Goal: Information Seeking & Learning: Learn about a topic

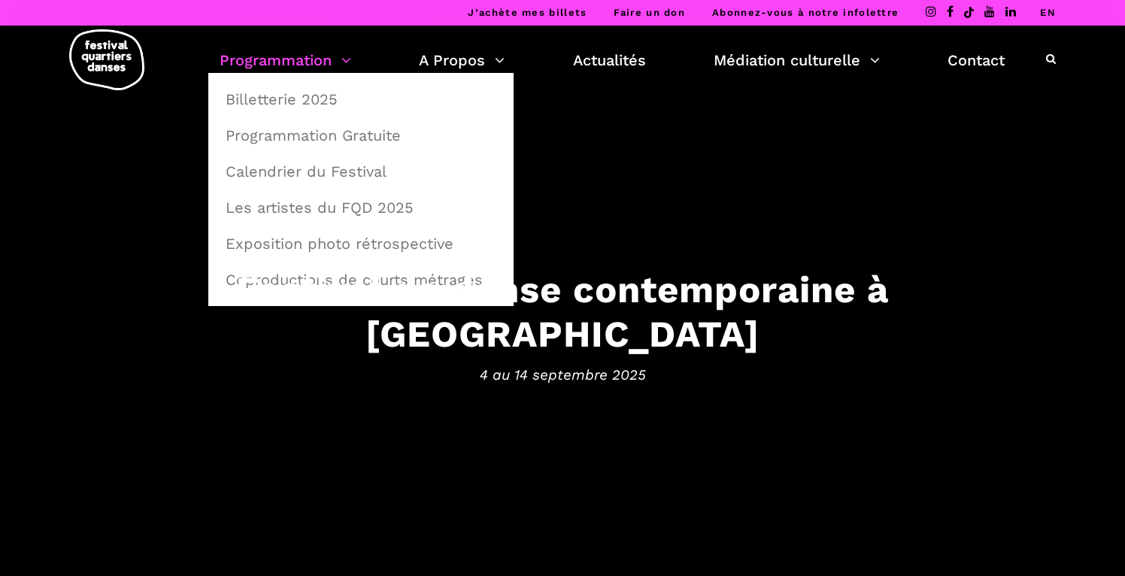
click at [320, 71] on link "Programmation" at bounding box center [286, 60] width 132 height 26
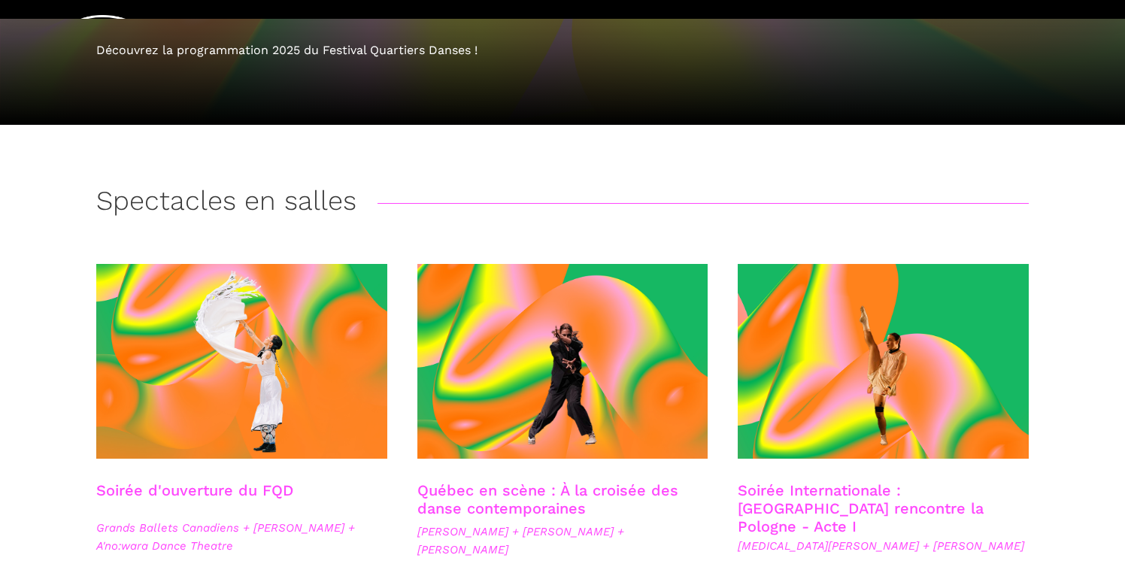
scroll to position [226, 0]
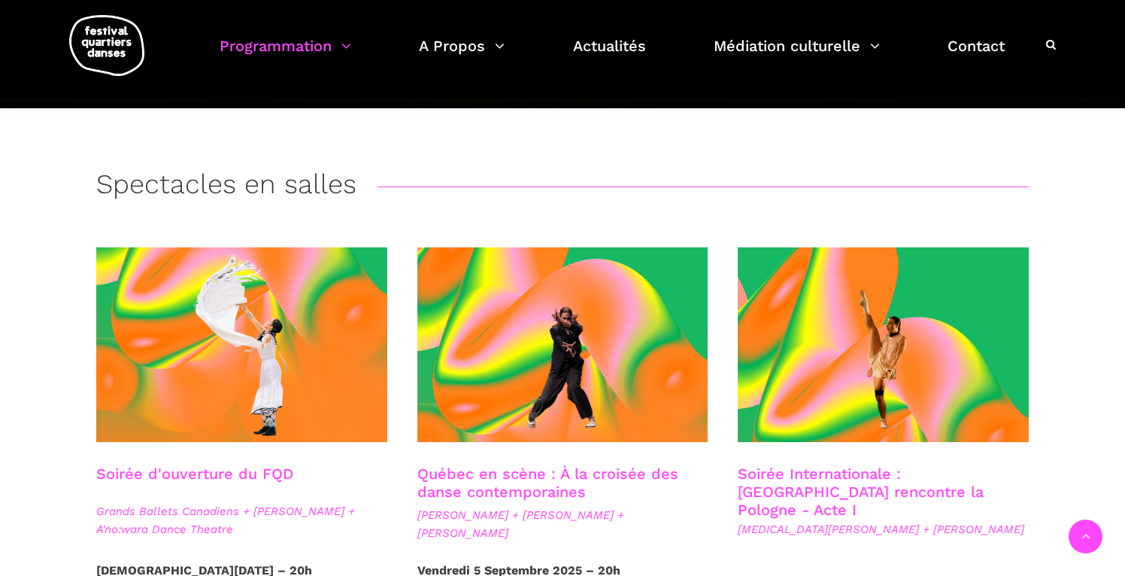
click at [321, 341] on span at bounding box center [241, 344] width 291 height 195
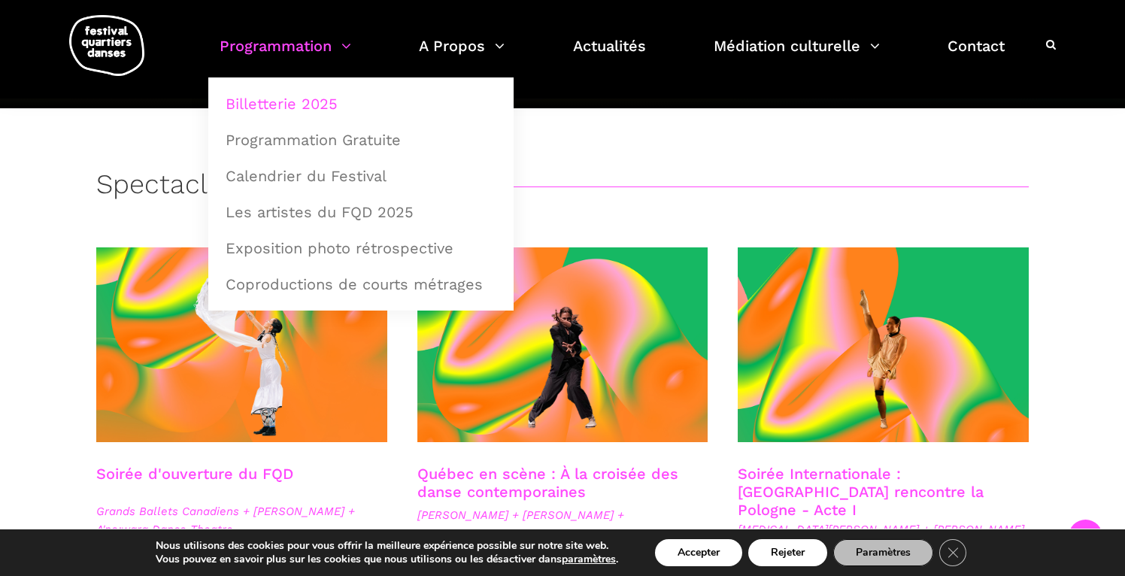
click at [113, 65] on img at bounding box center [106, 45] width 75 height 61
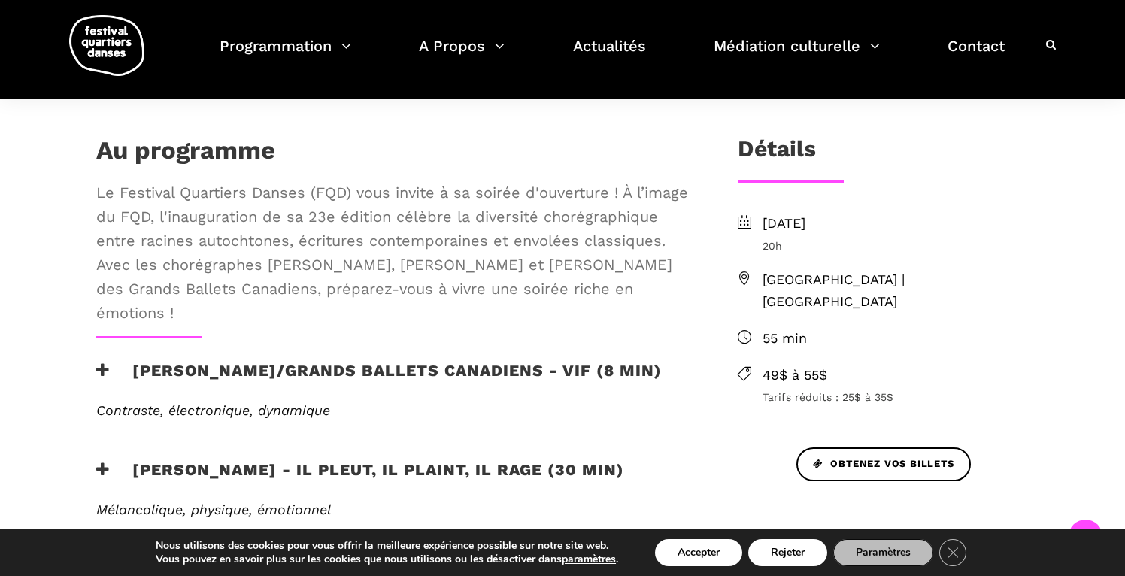
scroll to position [406, 0]
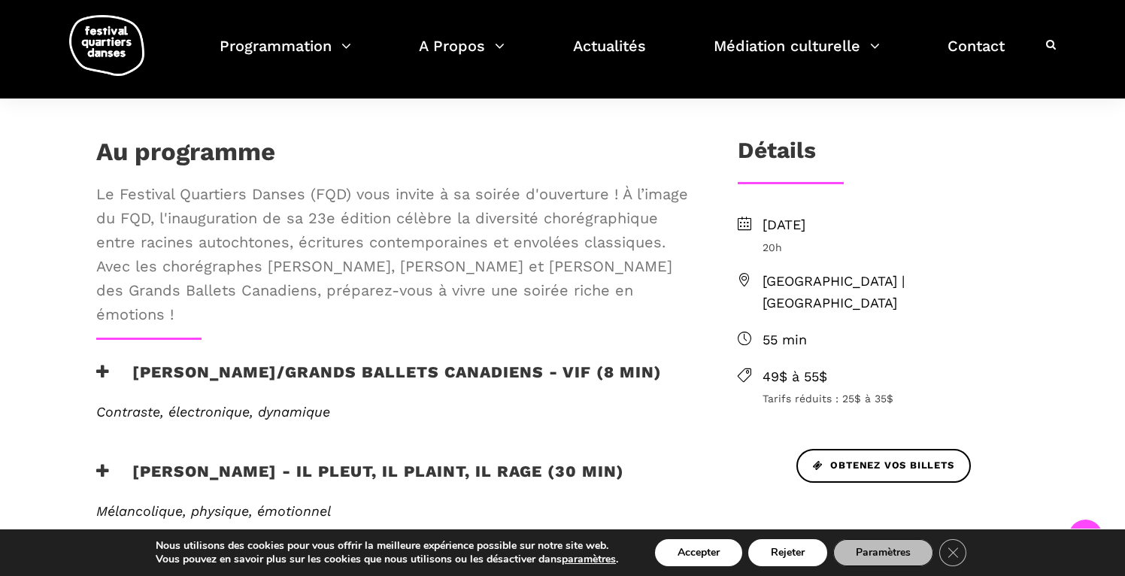
drag, startPoint x: 321, startPoint y: 312, endPoint x: 202, endPoint y: 311, distance: 119.6
click at [202, 311] on span "Le Festival Quartiers Danses (FQD) vous invite à sa soirée d'ouverture ! À l’im…" at bounding box center [392, 254] width 593 height 144
drag, startPoint x: 215, startPoint y: 316, endPoint x: 389, endPoint y: 222, distance: 197.6
click at [389, 222] on span "Le Festival Quartiers Danses (FQD) vous invite à sa soirée d'ouverture ! À l’im…" at bounding box center [392, 254] width 593 height 144
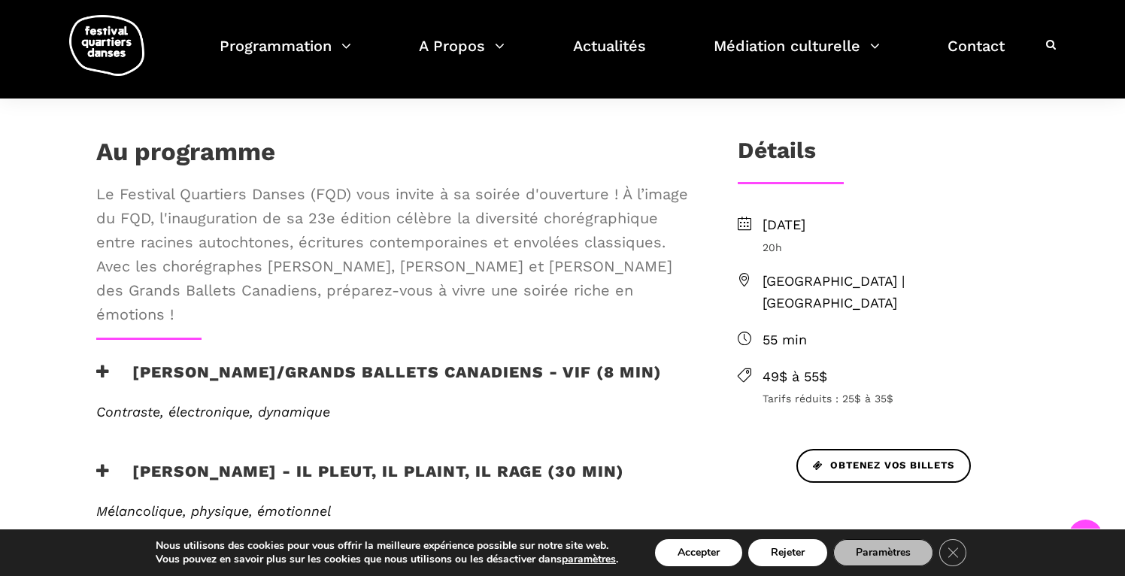
drag, startPoint x: 329, startPoint y: 312, endPoint x: 395, endPoint y: 223, distance: 111.3
click at [395, 223] on span "Le Festival Quartiers Danses (FQD) vous invite à sa soirée d'ouverture ! À l’im…" at bounding box center [392, 254] width 593 height 144
copy span "célèbre la diversité chorégraphique entre racines autochtones, écritures contem…"
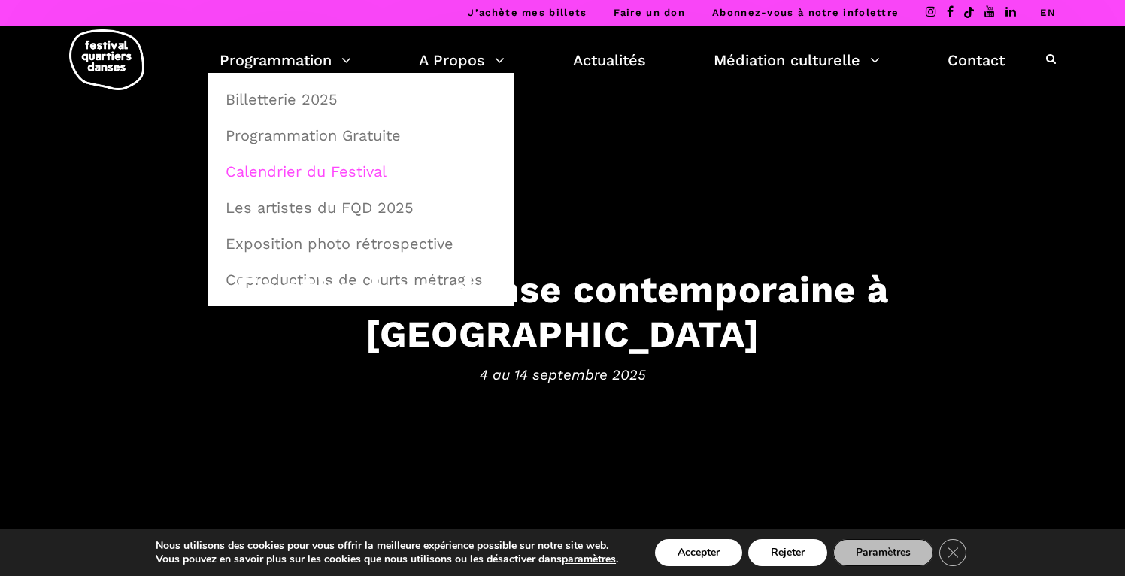
click at [317, 164] on link "Calendrier du Festival" at bounding box center [361, 171] width 289 height 35
